Goal: Task Accomplishment & Management: Use online tool/utility

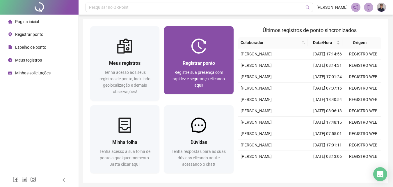
click at [215, 86] on div "Registre sua presença com rapidez e segurança clicando aqui!" at bounding box center [198, 78] width 55 height 19
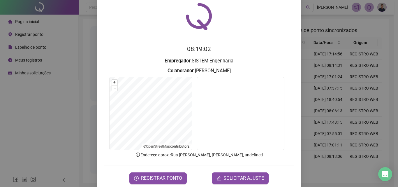
scroll to position [28, 0]
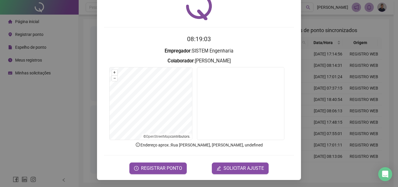
click at [163, 174] on div "Registro de ponto web 08:19:03 Empregador : SISTEM Engenharia Colaborador : JOS…" at bounding box center [199, 79] width 204 height 202
click at [163, 171] on button "REGISTRAR PONTO" at bounding box center [157, 168] width 57 height 12
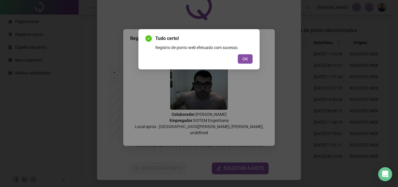
click at [236, 63] on div "OK" at bounding box center [198, 58] width 107 height 9
click at [241, 63] on button "OK" at bounding box center [245, 58] width 15 height 9
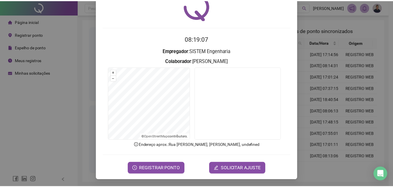
scroll to position [0, 0]
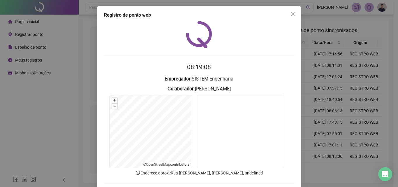
click at [284, 15] on div "Registro de ponto web" at bounding box center [199, 15] width 190 height 7
click at [291, 15] on icon "close" at bounding box center [292, 13] width 3 height 3
